Goal: Task Accomplishment & Management: Manage account settings

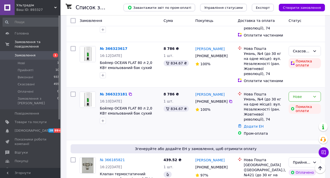
scroll to position [209, 0]
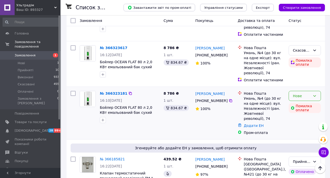
click at [314, 94] on icon at bounding box center [315, 96] width 4 height 4
click at [302, 118] on li "Скасовано" at bounding box center [305, 120] width 32 height 9
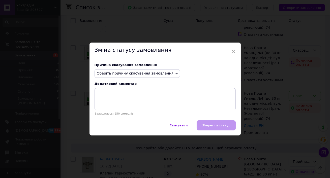
click at [176, 73] on icon at bounding box center [177, 74] width 2 height 2
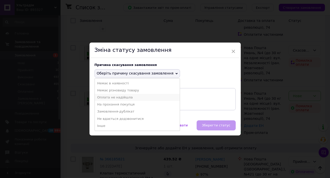
click at [127, 97] on li "Оплата не надійшла" at bounding box center [137, 97] width 85 height 7
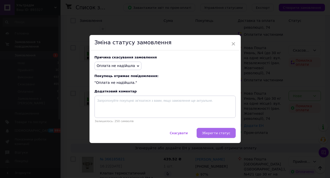
click at [212, 131] on button "Зберегти статус" at bounding box center [216, 133] width 39 height 10
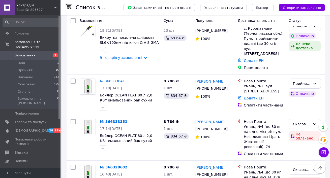
scroll to position [40, 0]
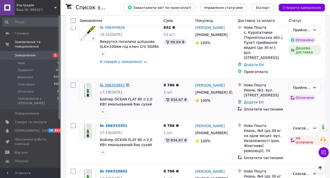
click at [112, 83] on link "№ 366333841" at bounding box center [112, 85] width 25 height 4
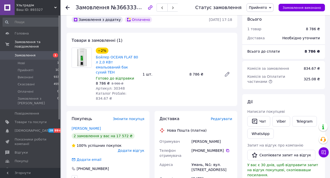
scroll to position [12, 0]
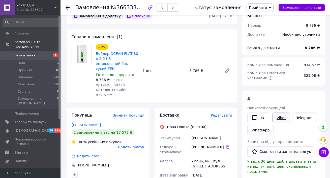
click at [279, 118] on link "Viber" at bounding box center [281, 118] width 18 height 11
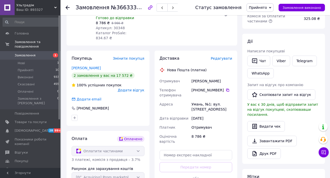
scroll to position [70, 0]
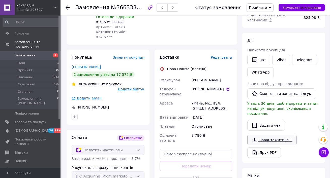
click at [266, 135] on link "Завантажити PDF" at bounding box center [271, 140] width 49 height 11
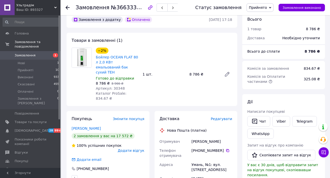
scroll to position [0, 0]
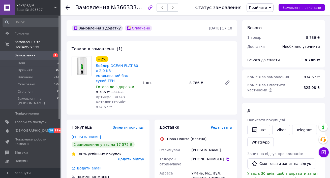
click at [207, 65] on div "−2% Бойлер OCEAN FLAT 80 л 2,0 КВт емальований бак сухий ТЕН Готово до відправк…" at bounding box center [164, 82] width 140 height 55
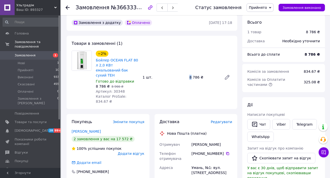
scroll to position [1, 0]
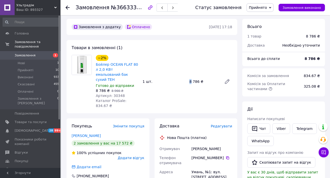
click at [66, 7] on use at bounding box center [68, 8] width 4 height 4
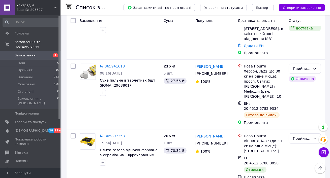
scroll to position [580, 0]
click at [316, 138] on icon at bounding box center [315, 139] width 3 height 2
click at [303, 113] on li "Виконано" at bounding box center [305, 113] width 32 height 9
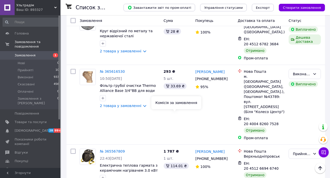
scroll to position [798, 0]
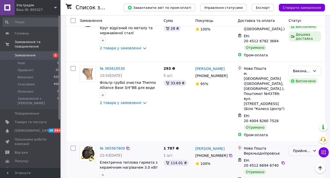
click at [315, 149] on icon at bounding box center [315, 151] width 4 height 4
click at [303, 110] on li "Виконано" at bounding box center [305, 111] width 32 height 9
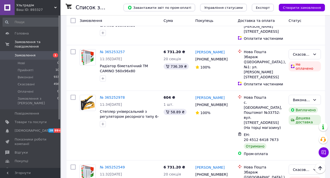
scroll to position [1261, 0]
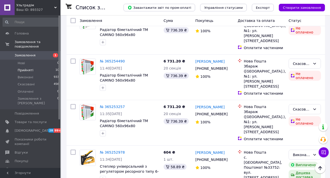
click at [25, 71] on span "Прийняті" at bounding box center [26, 70] width 16 height 5
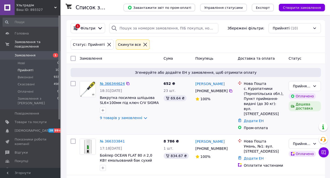
click at [112, 83] on link "№ 366344624" at bounding box center [112, 84] width 25 height 4
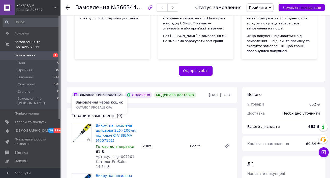
scroll to position [80, 0]
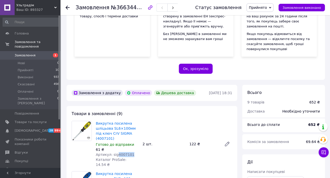
drag, startPoint x: 132, startPoint y: 149, endPoint x: 117, endPoint y: 148, distance: 15.1
click at [117, 152] on div "Артикул: sig4007101" at bounding box center [117, 154] width 43 height 5
copy span "4007101"
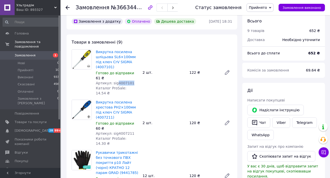
scroll to position [169, 0]
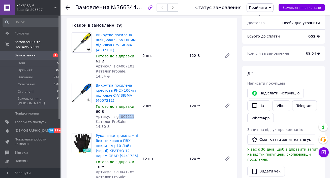
drag, startPoint x: 133, startPoint y: 106, endPoint x: 117, endPoint y: 104, distance: 17.0
click at [117, 114] on div "Артикул: sig4007211" at bounding box center [117, 116] width 43 height 5
copy span "4007211"
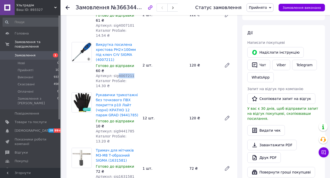
scroll to position [211, 0]
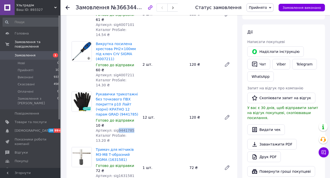
drag, startPoint x: 136, startPoint y: 114, endPoint x: 117, endPoint y: 114, distance: 19.2
click at [117, 128] on div "Артикул: sig9441785" at bounding box center [117, 130] width 43 height 5
copy span "9441785"
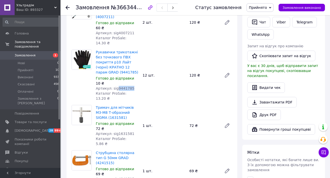
scroll to position [255, 0]
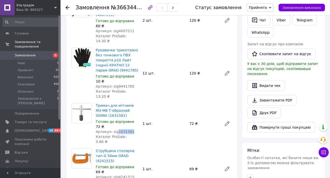
drag, startPoint x: 138, startPoint y: 111, endPoint x: 117, endPoint y: 110, distance: 21.2
click at [117, 129] on div "Артикул: sig1631581" at bounding box center [117, 131] width 43 height 5
copy span "1631581"
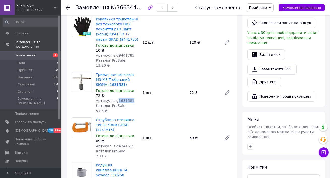
scroll to position [290, 0]
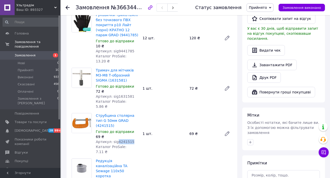
drag, startPoint x: 136, startPoint y: 112, endPoint x: 117, endPoint y: 110, distance: 19.0
click at [117, 139] on div "Артикул: sig4241515" at bounding box center [117, 141] width 43 height 5
copy span "4241515"
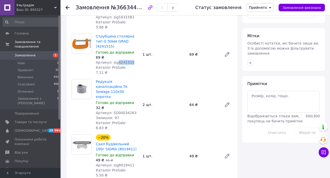
scroll to position [359, 0]
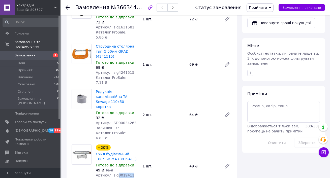
drag, startPoint x: 133, startPoint y: 130, endPoint x: 118, endPoint y: 128, distance: 16.1
click at [118, 173] on div "Артикул: sig8019411" at bounding box center [117, 175] width 43 height 5
copy span "8019411"
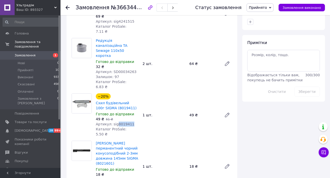
scroll to position [411, 0]
drag, startPoint x: 133, startPoint y: 125, endPoint x: 117, endPoint y: 122, distance: 15.8
click at [117, 177] on div "Артикул: sig8021601" at bounding box center [117, 179] width 43 height 5
copy span "8021601"
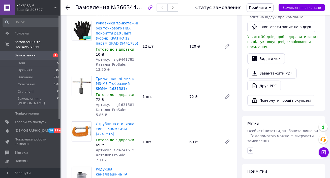
scroll to position [284, 0]
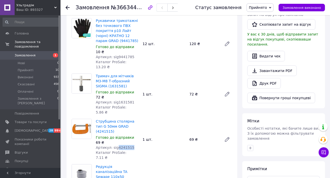
drag, startPoint x: 133, startPoint y: 117, endPoint x: 117, endPoint y: 119, distance: 16.0
click at [117, 145] on div "Артикул: sig4241515" at bounding box center [117, 147] width 43 height 5
copy span "4241515"
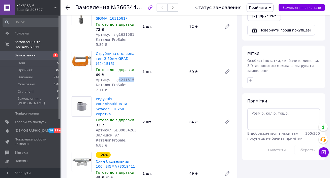
scroll to position [355, 0]
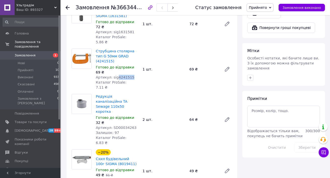
click at [134, 178] on div "Артикул: sig8019411" at bounding box center [117, 180] width 43 height 5
drag, startPoint x: 137, startPoint y: 136, endPoint x: 117, endPoint y: 134, distance: 20.5
click at [117, 178] on div "Артикул: sig8019411" at bounding box center [117, 180] width 43 height 5
copy span "8019411"
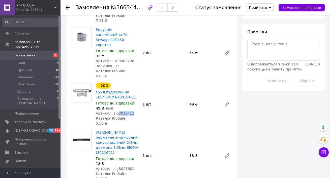
scroll to position [430, 0]
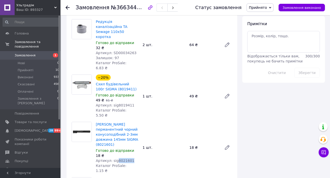
drag, startPoint x: 133, startPoint y: 106, endPoint x: 117, endPoint y: 105, distance: 16.2
click at [117, 158] on div "Артикул: sig8021601" at bounding box center [117, 160] width 43 height 5
copy span "8021601"
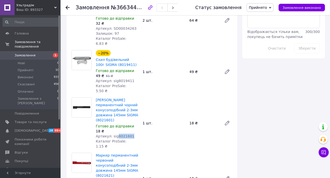
scroll to position [458, 0]
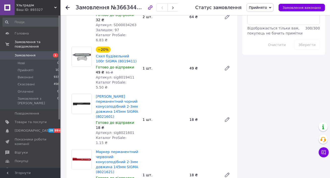
drag, startPoint x: 135, startPoint y: 124, endPoint x: 130, endPoint y: 126, distance: 5.2
click at [130, 149] on div "[PERSON_NAME] перманентний червоний конусоподібний 2-3мм довжина 145мм SIGMA (8…" at bounding box center [117, 175] width 47 height 53
click at [139, 149] on div "[PERSON_NAME] перманентний червоний конусоподібний 2-3мм довжина 145мм SIGMA (8…" at bounding box center [117, 175] width 47 height 53
drag, startPoint x: 135, startPoint y: 127, endPoint x: 117, endPoint y: 126, distance: 18.0
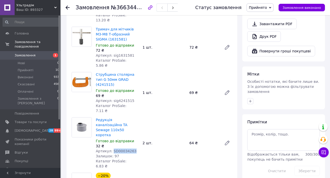
scroll to position [306, 0]
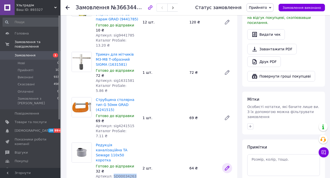
click at [227, 165] on icon at bounding box center [227, 168] width 6 height 6
click at [156, 165] on div "2 шт." at bounding box center [164, 168] width 47 height 7
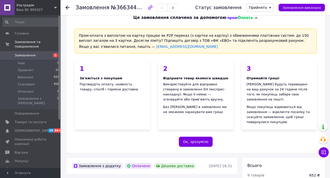
scroll to position [7, 0]
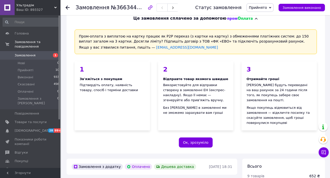
click at [68, 7] on use at bounding box center [68, 8] width 4 height 4
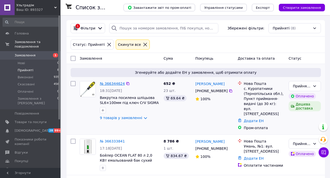
click at [110, 84] on link "№ 366344624" at bounding box center [112, 84] width 25 height 4
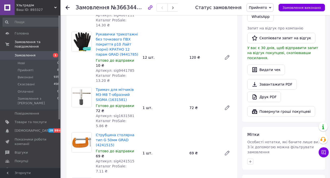
scroll to position [270, 0]
click at [273, 79] on link "Завантажити PDF" at bounding box center [271, 84] width 49 height 11
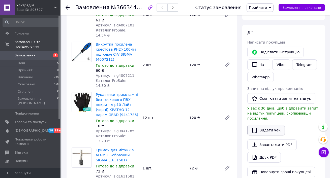
scroll to position [207, 0]
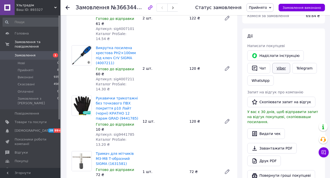
click at [280, 63] on link "Viber" at bounding box center [281, 68] width 18 height 11
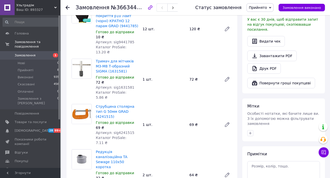
scroll to position [305, 0]
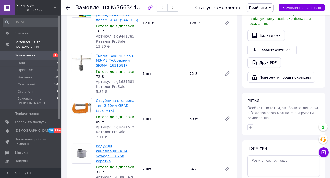
click at [117, 144] on link "Редукція каналізаційна TA Sewage 110х50 коротка" at bounding box center [112, 153] width 32 height 19
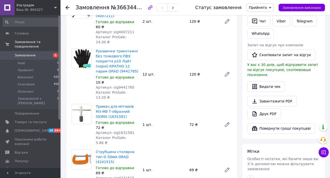
scroll to position [241, 0]
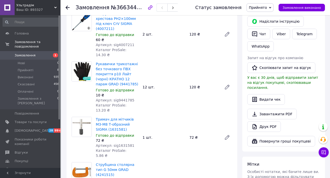
click at [68, 6] on icon at bounding box center [68, 8] width 4 height 4
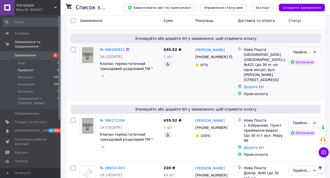
scroll to position [147, 0]
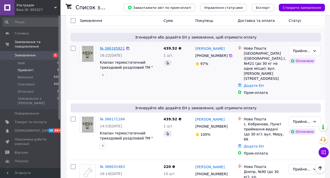
click at [109, 46] on link "№ 366185821" at bounding box center [112, 48] width 25 height 4
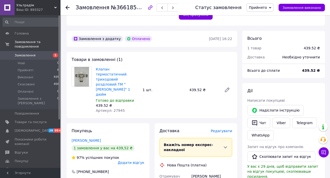
scroll to position [150, 0]
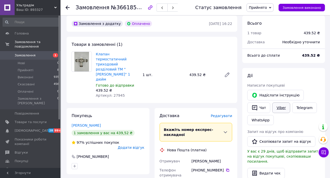
click at [283, 103] on link "Viber" at bounding box center [281, 108] width 18 height 11
click at [66, 5] on div at bounding box center [68, 7] width 4 height 5
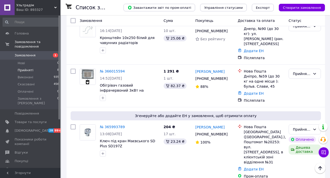
scroll to position [291, 0]
